Goal: Transaction & Acquisition: Download file/media

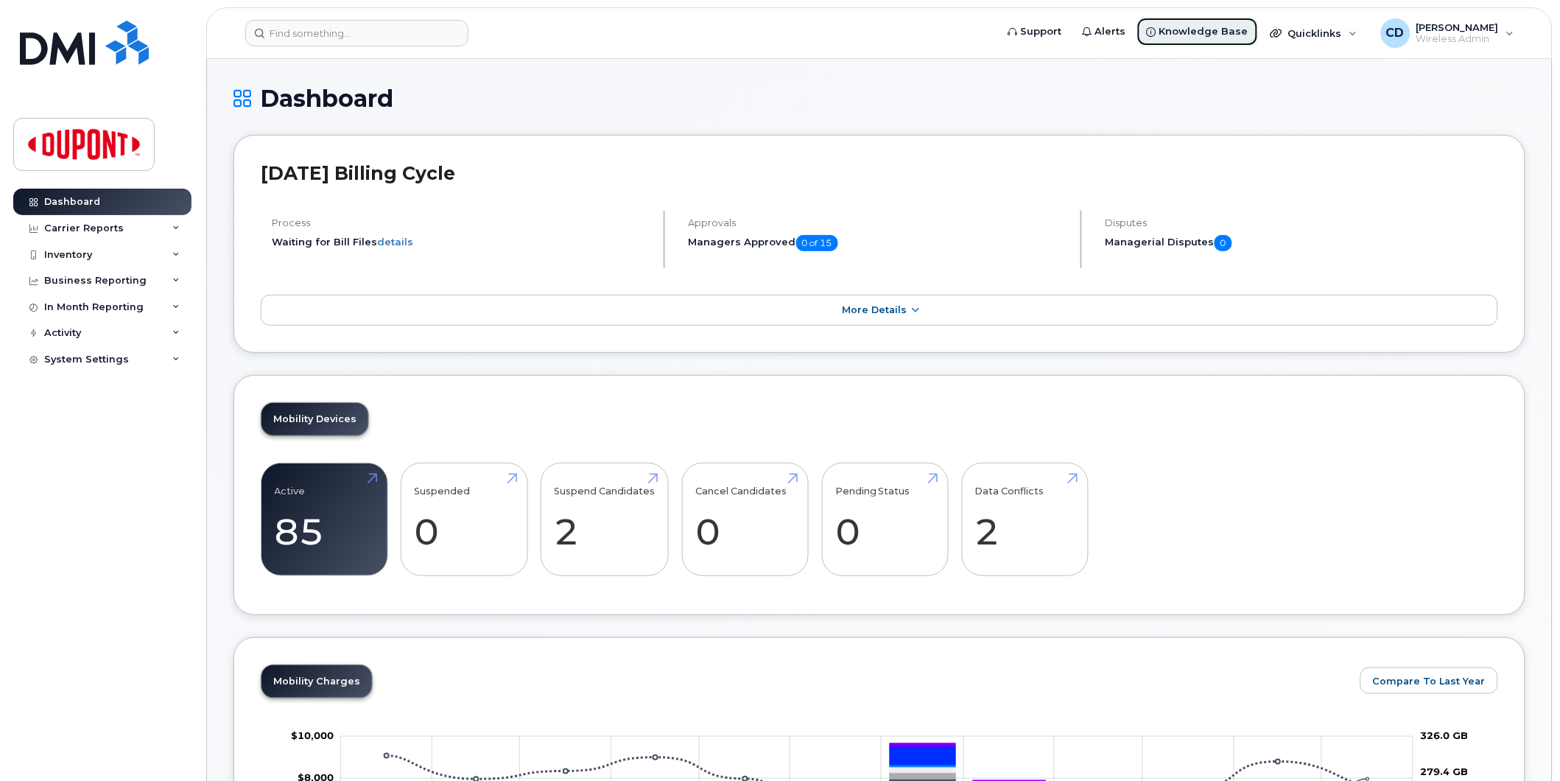
click at [1218, 28] on span "Knowledge Base" at bounding box center [1203, 31] width 89 height 15
click at [173, 278] on icon at bounding box center [175, 280] width 7 height 7
click at [92, 223] on div "Carrier Reports" at bounding box center [84, 228] width 80 height 12
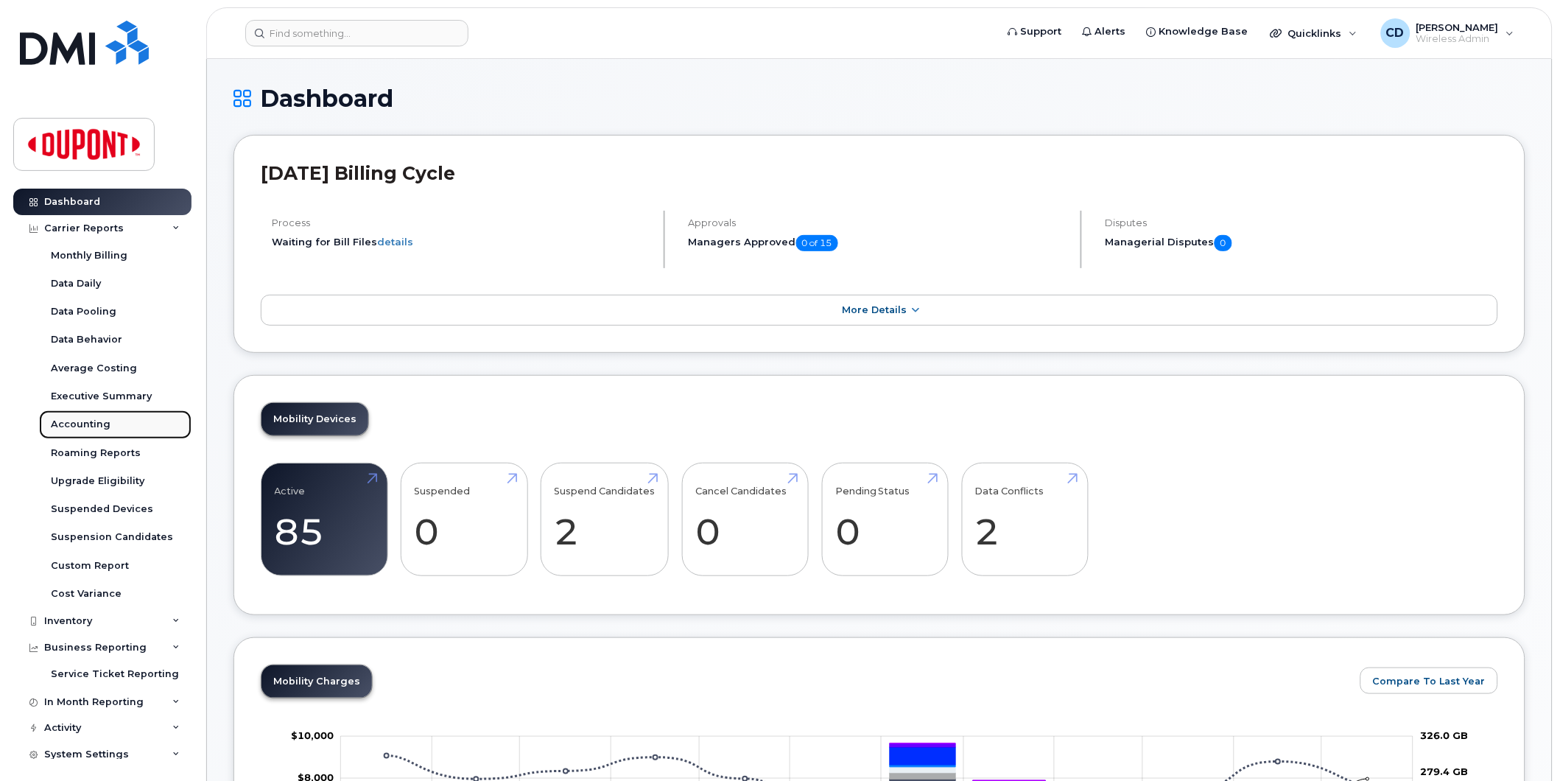
click at [78, 421] on div "Accounting" at bounding box center [81, 424] width 60 height 13
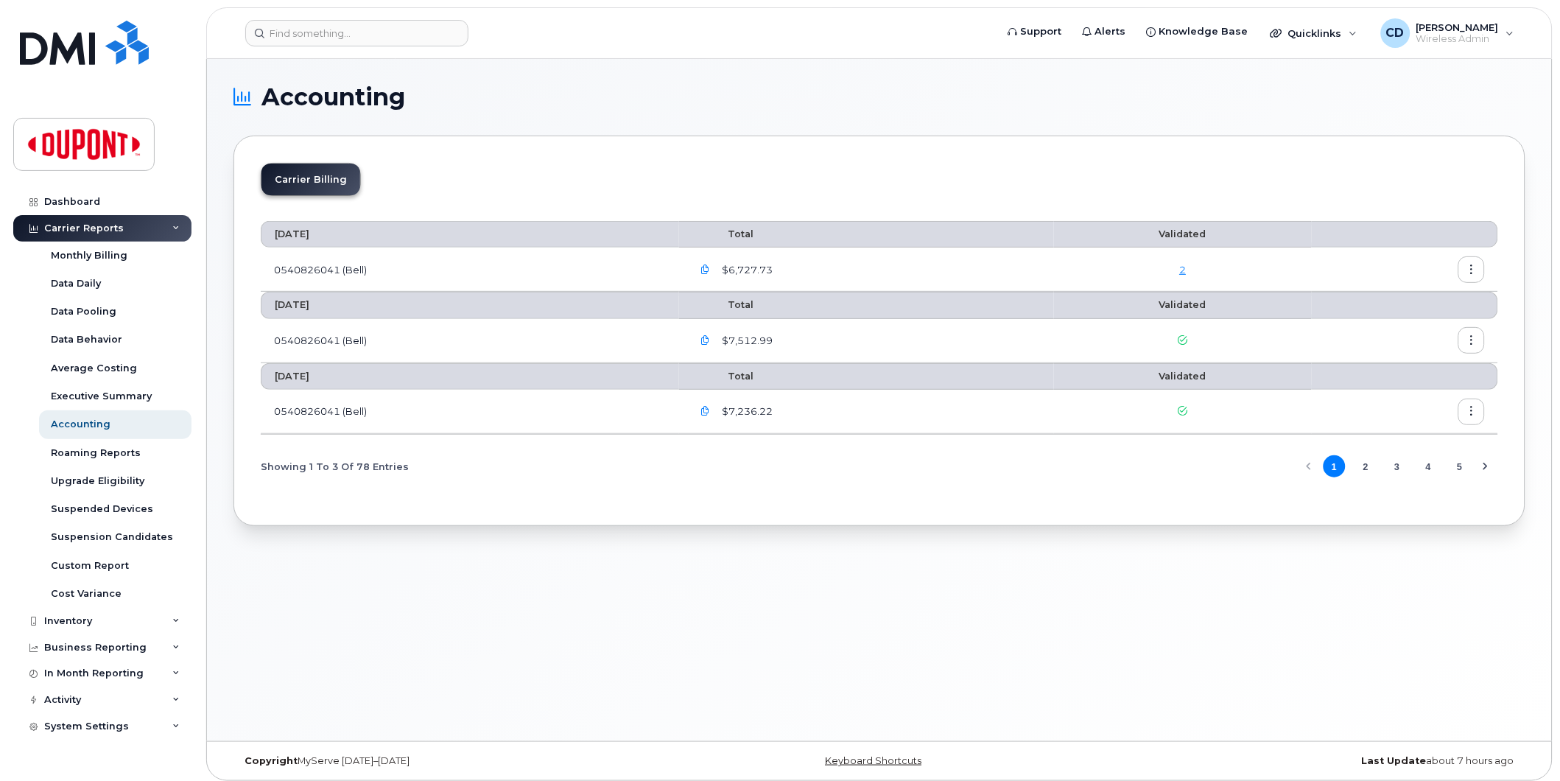
click at [1469, 268] on icon "button" at bounding box center [1472, 270] width 10 height 10
click at [1400, 325] on span "Download" at bounding box center [1405, 329] width 57 height 13
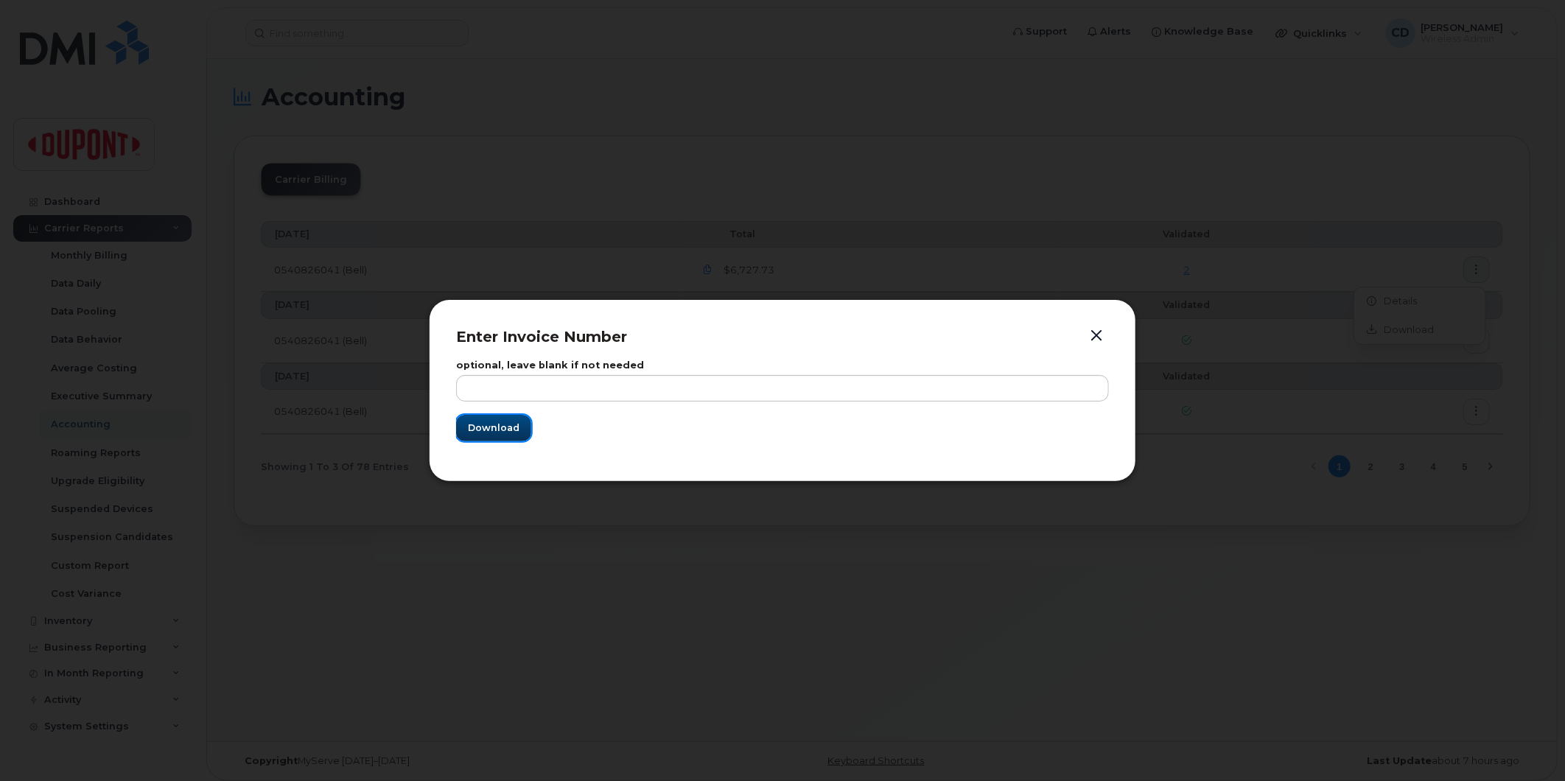
click at [490, 424] on span "Download" at bounding box center [494, 428] width 52 height 14
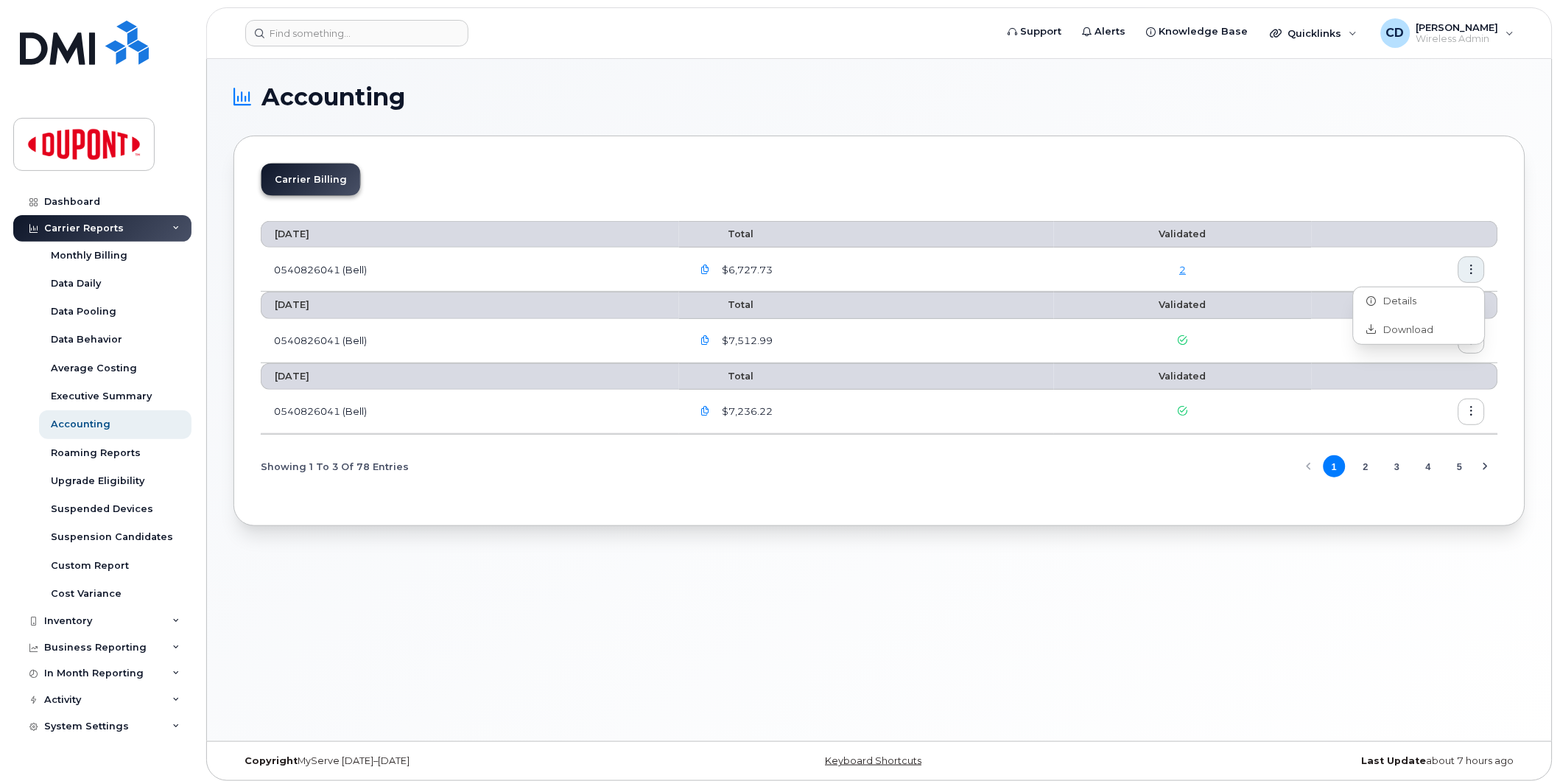
click at [1236, 609] on div "Accounting Carrier Billing [DATE] Total Validated 0540826041 (Bell) $6,727.73 […" at bounding box center [879, 400] width 1345 height 682
click at [1472, 337] on icon "button" at bounding box center [1472, 341] width 10 height 10
click at [1397, 399] on span "Download" at bounding box center [1405, 400] width 57 height 13
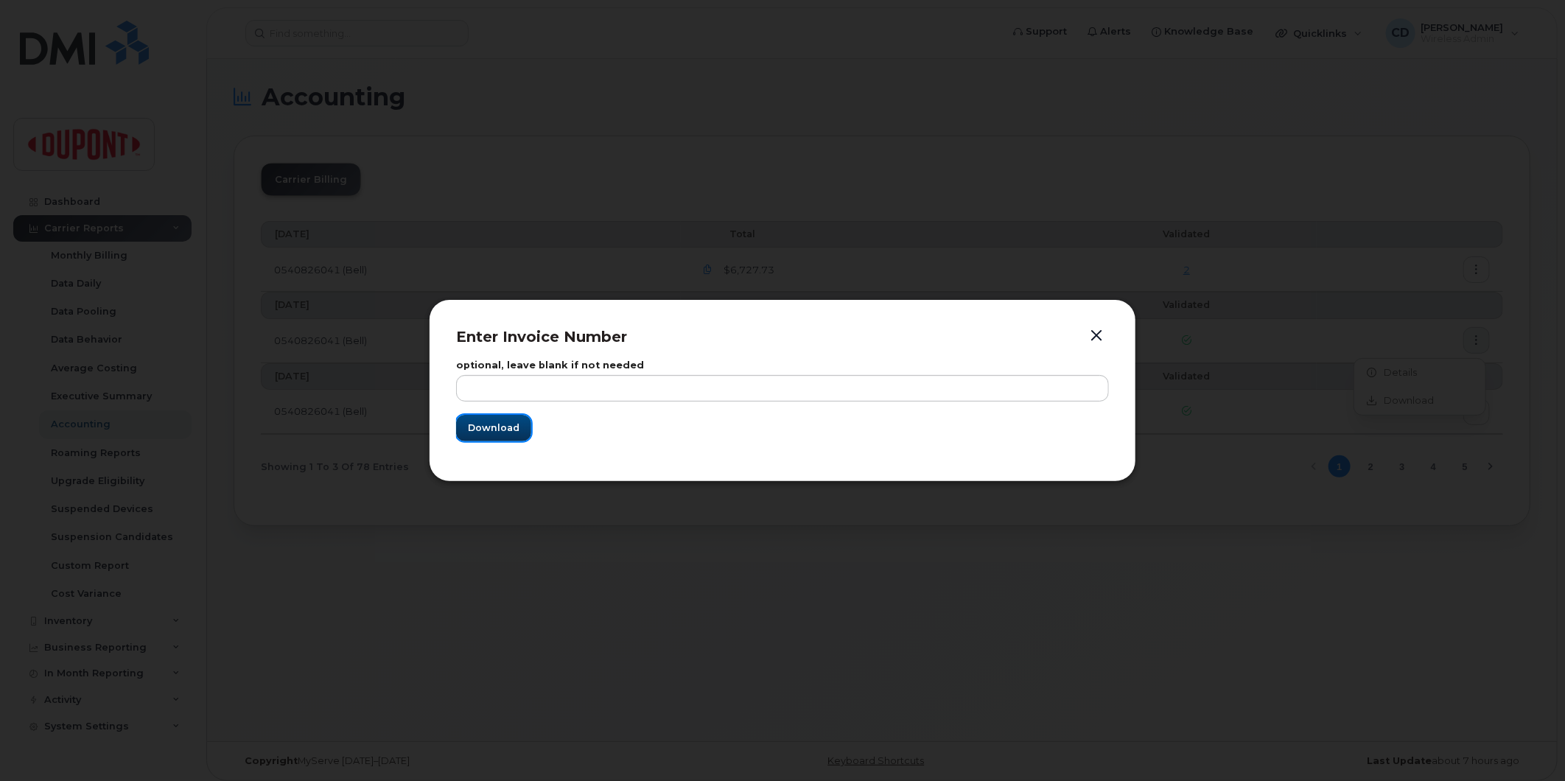
click at [491, 429] on span "Download" at bounding box center [494, 428] width 52 height 14
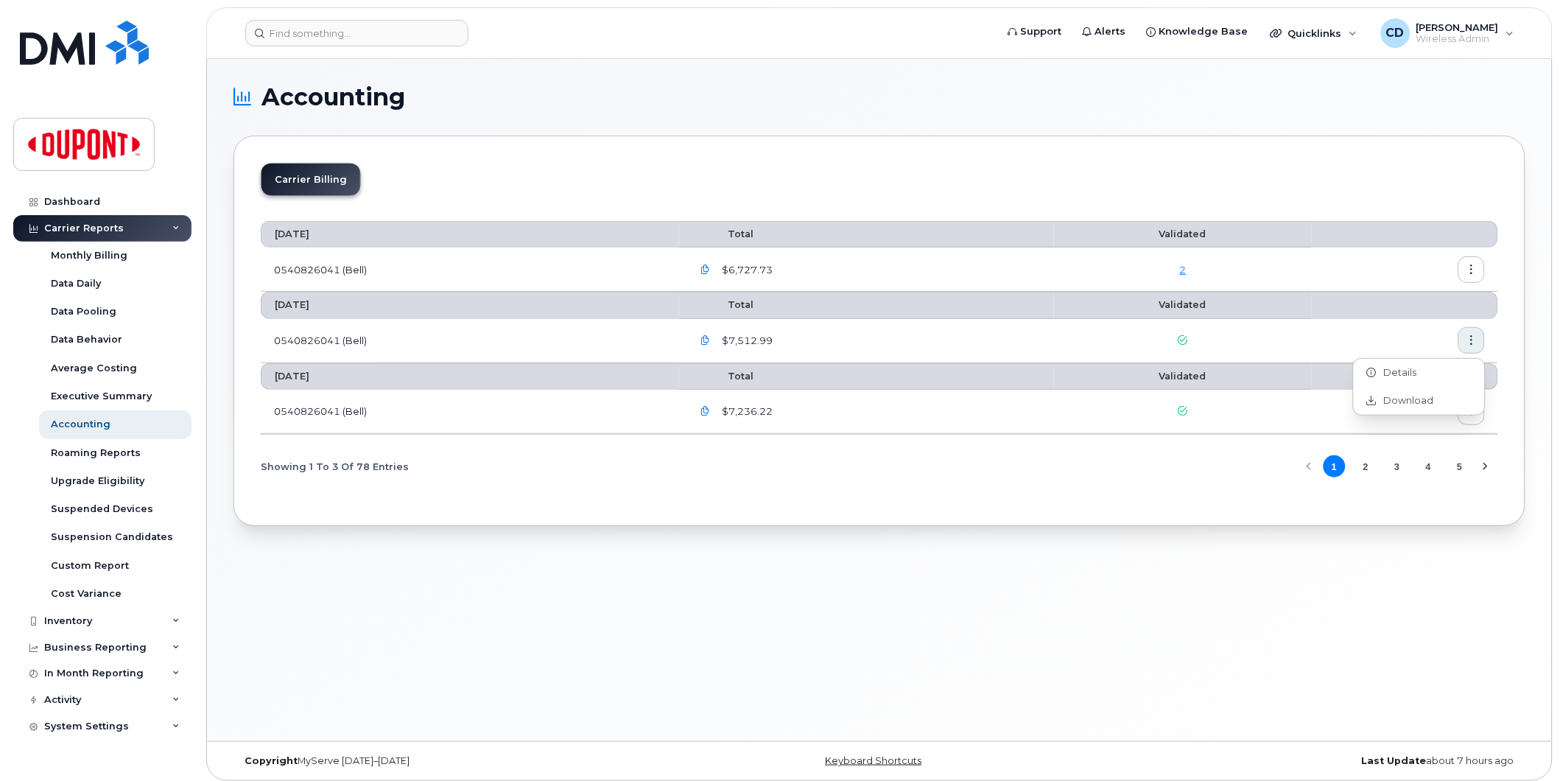
click at [1383, 422] on td at bounding box center [1405, 412] width 186 height 44
click at [1474, 403] on button "button" at bounding box center [1472, 412] width 27 height 27
click at [1423, 468] on span "Download" at bounding box center [1405, 472] width 57 height 13
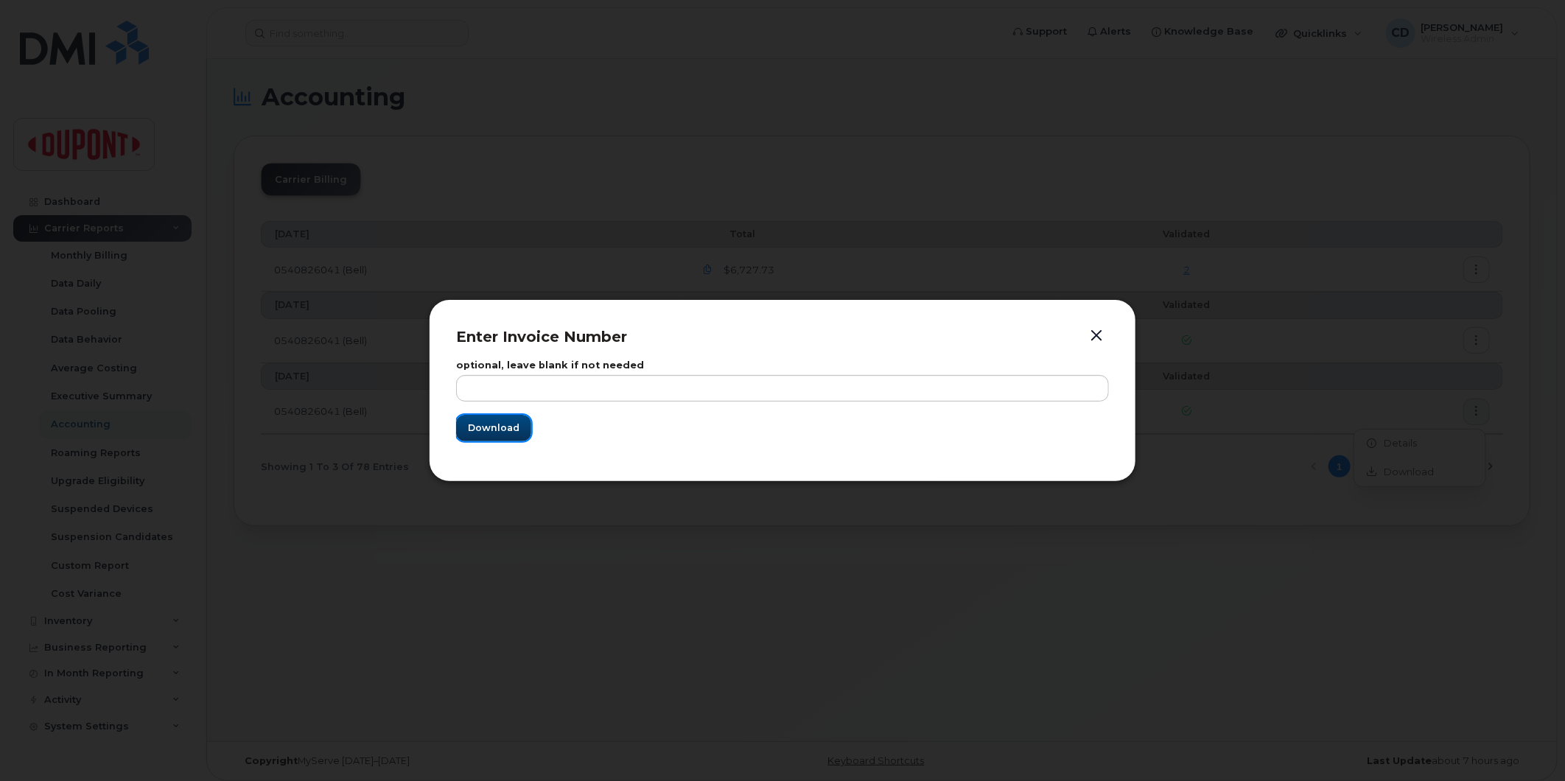
click at [504, 428] on span "Download" at bounding box center [494, 428] width 52 height 14
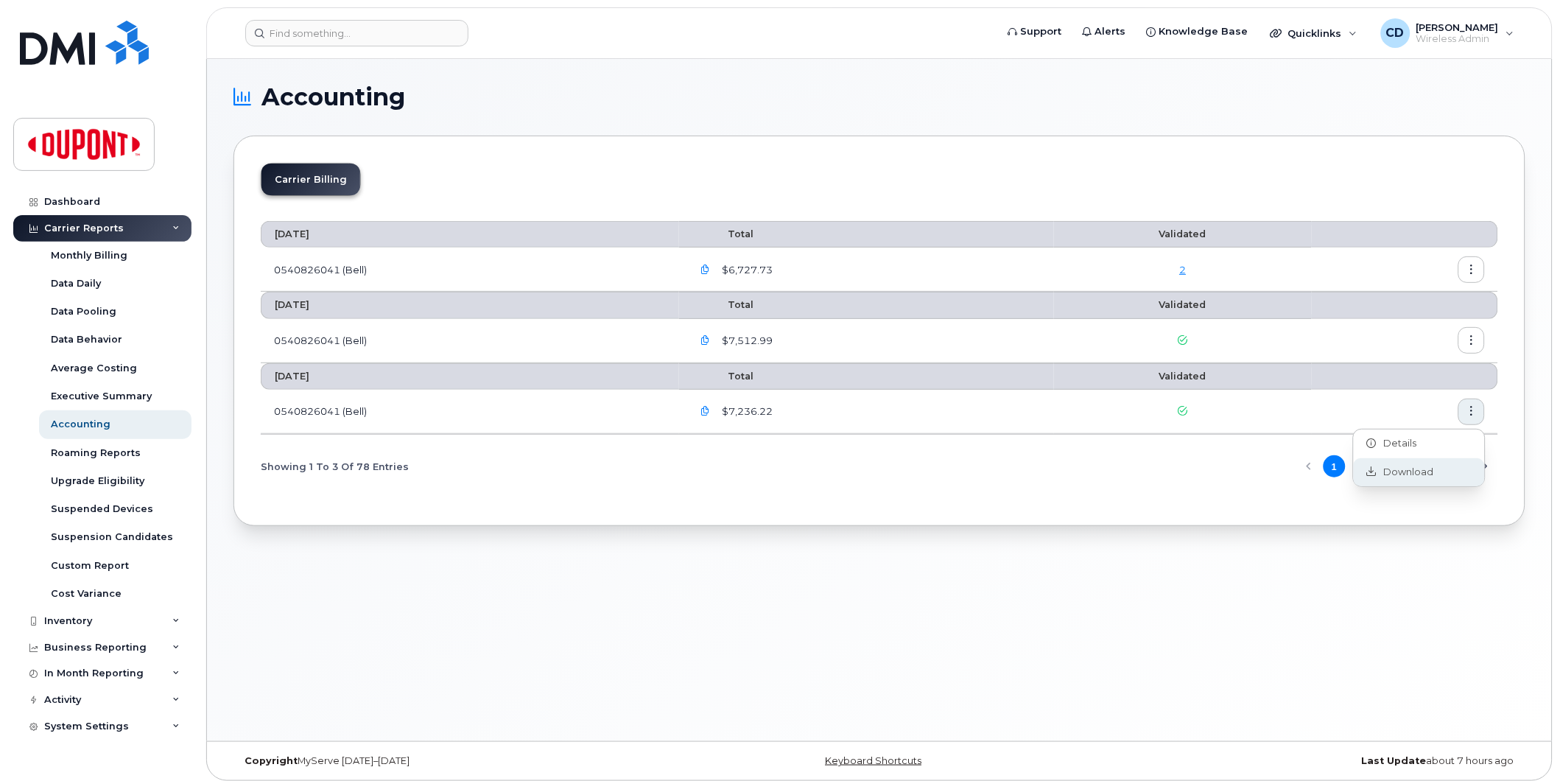
click at [1419, 467] on span "Download" at bounding box center [1405, 472] width 57 height 13
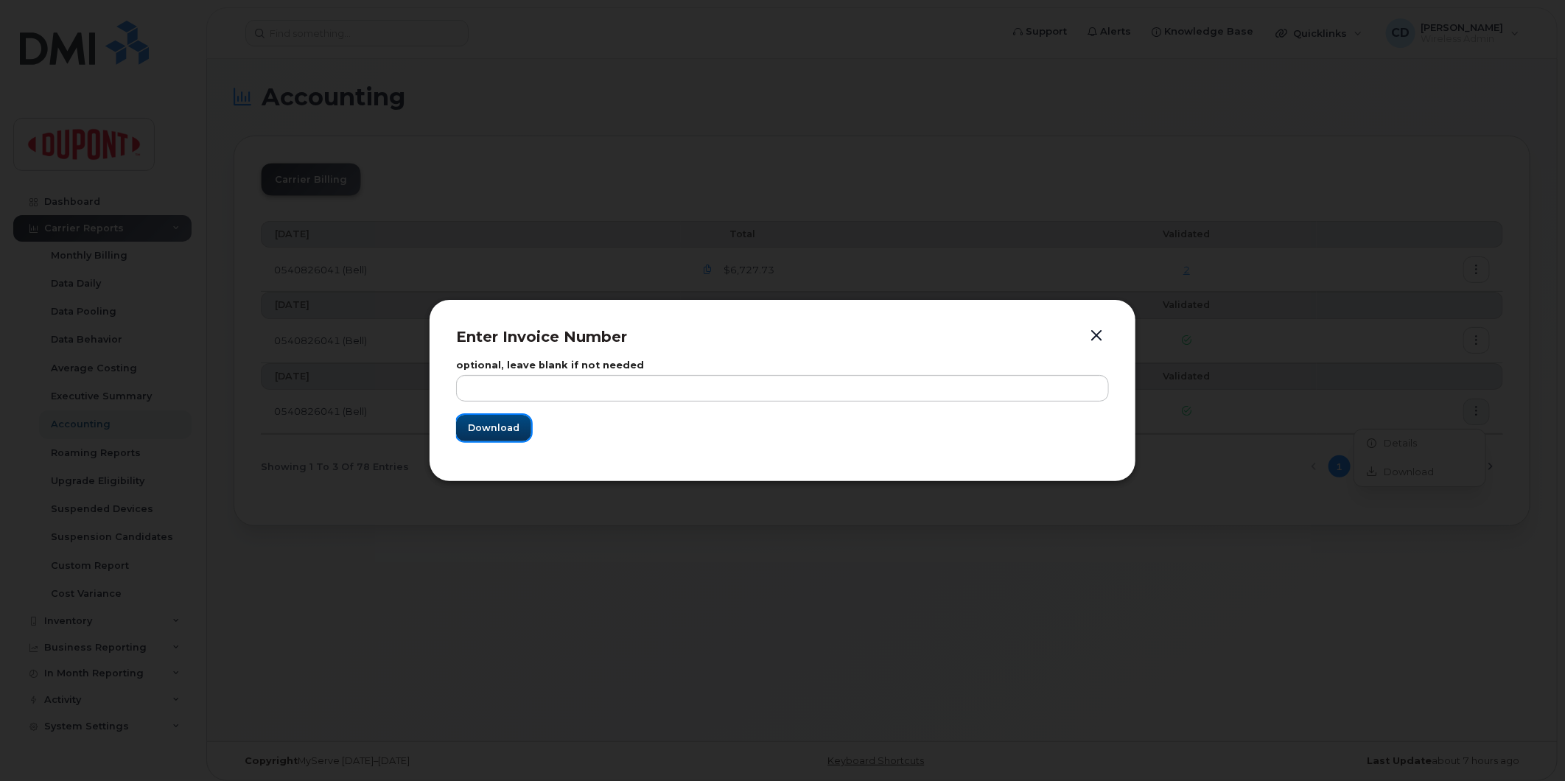
click at [519, 424] on button "Download" at bounding box center [493, 428] width 75 height 27
